Goal: Information Seeking & Learning: Learn about a topic

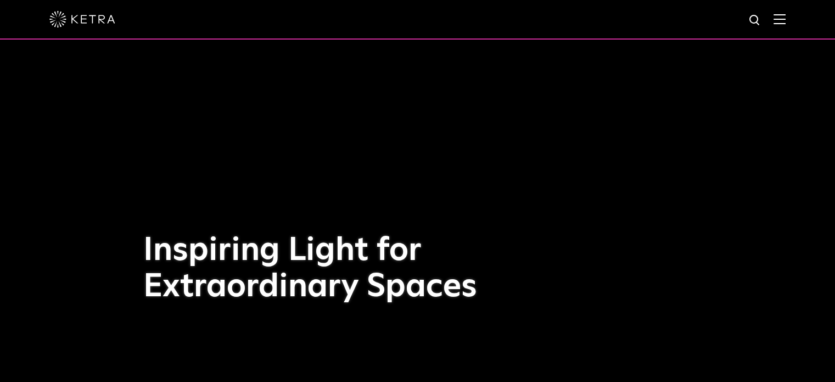
click at [786, 17] on img at bounding box center [780, 19] width 12 height 10
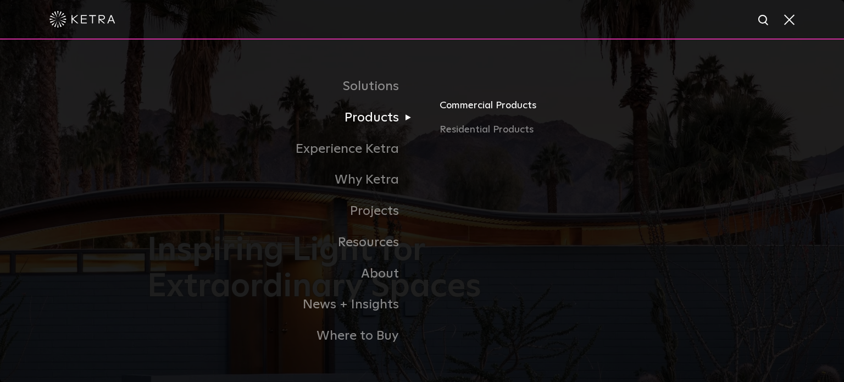
click at [473, 107] on link "Commercial Products" at bounding box center [567, 110] width 257 height 24
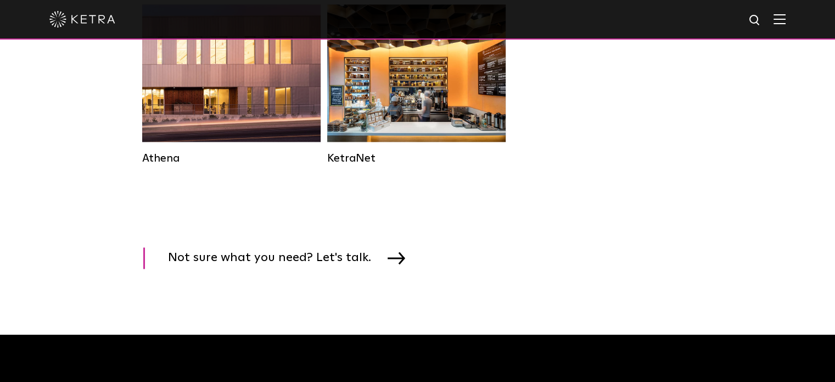
scroll to position [1703, 0]
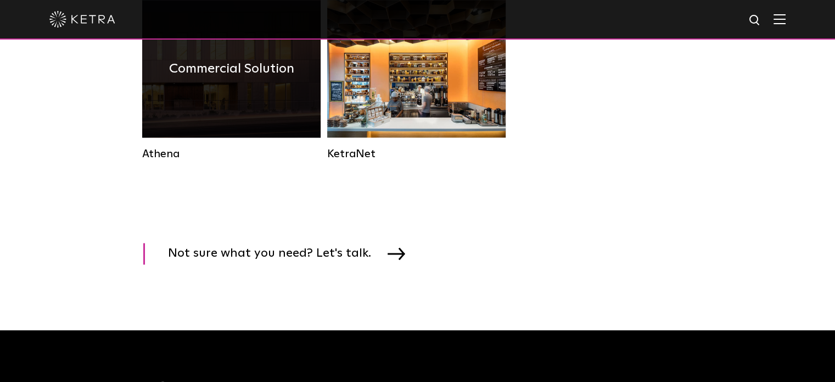
click at [224, 137] on div "Commercial Solution" at bounding box center [231, 68] width 178 height 137
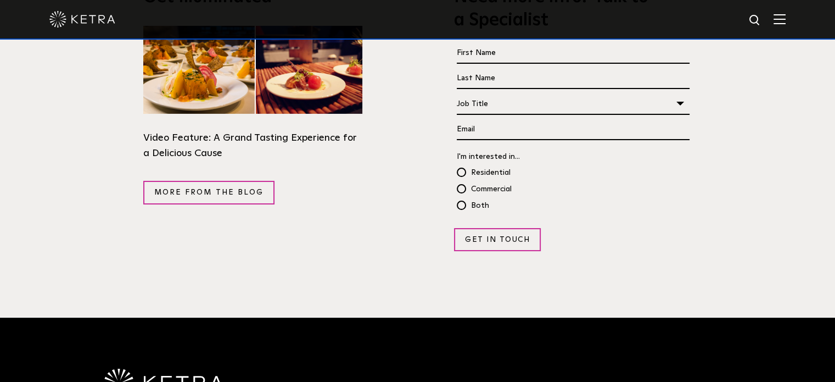
scroll to position [2087, 0]
